Goal: Check status: Check status

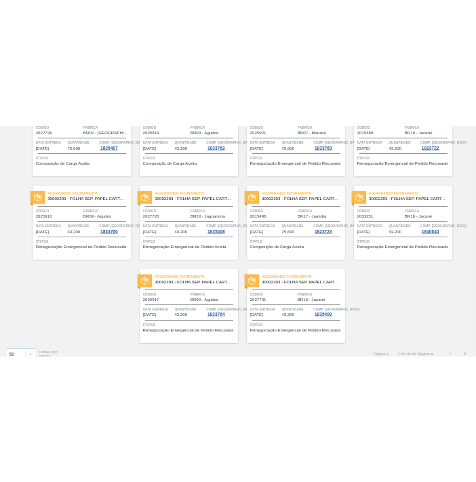
scroll to position [2096, 0]
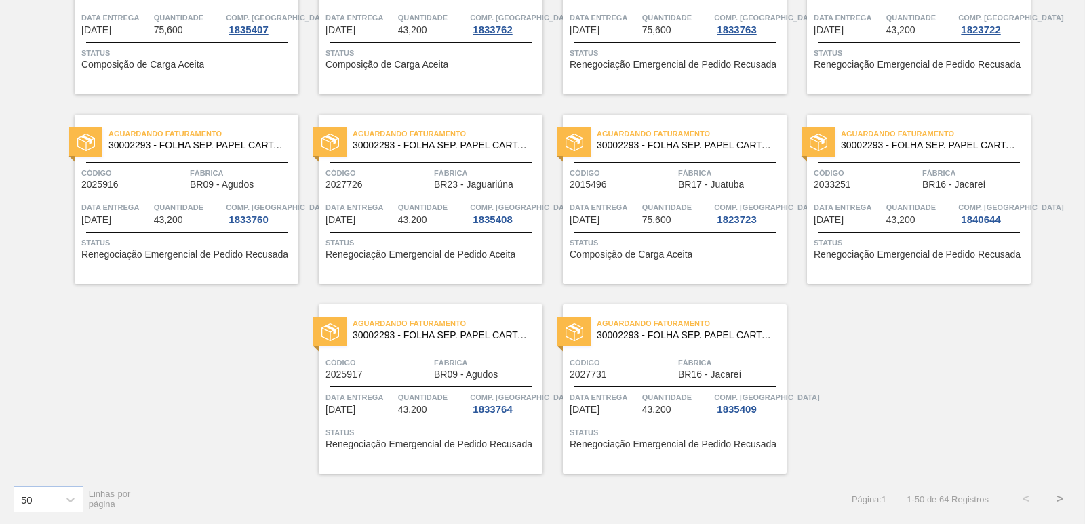
click at [1058, 499] on button ">" at bounding box center [1060, 499] width 34 height 34
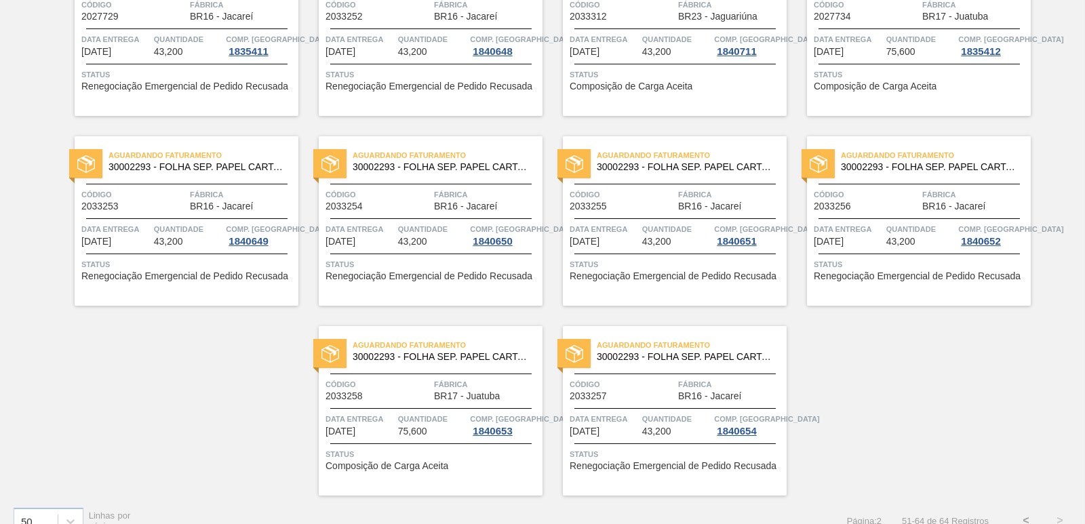
scroll to position [386, 0]
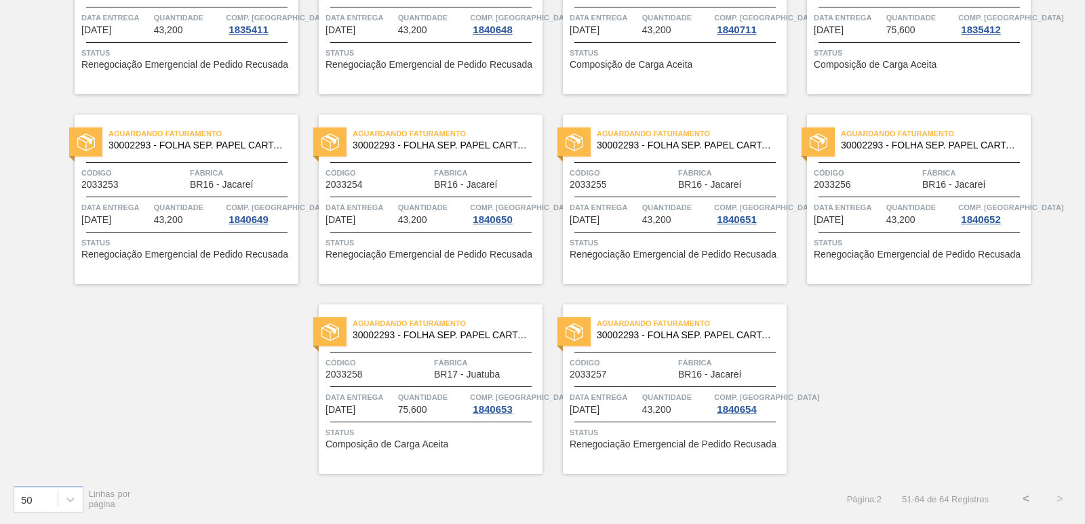
click at [1018, 498] on button "<" at bounding box center [1026, 499] width 34 height 34
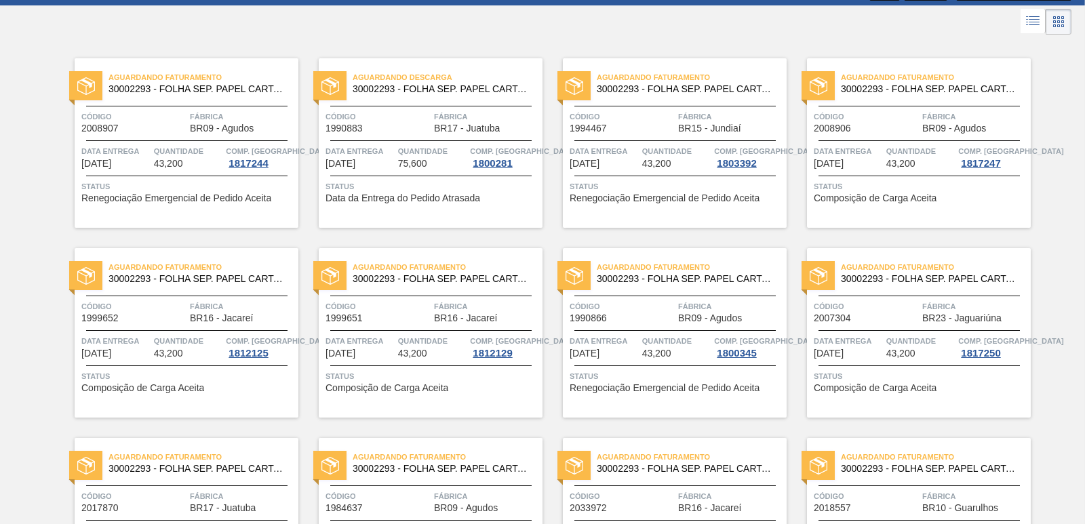
scroll to position [0, 0]
